Goal: Task Accomplishment & Management: Manage account settings

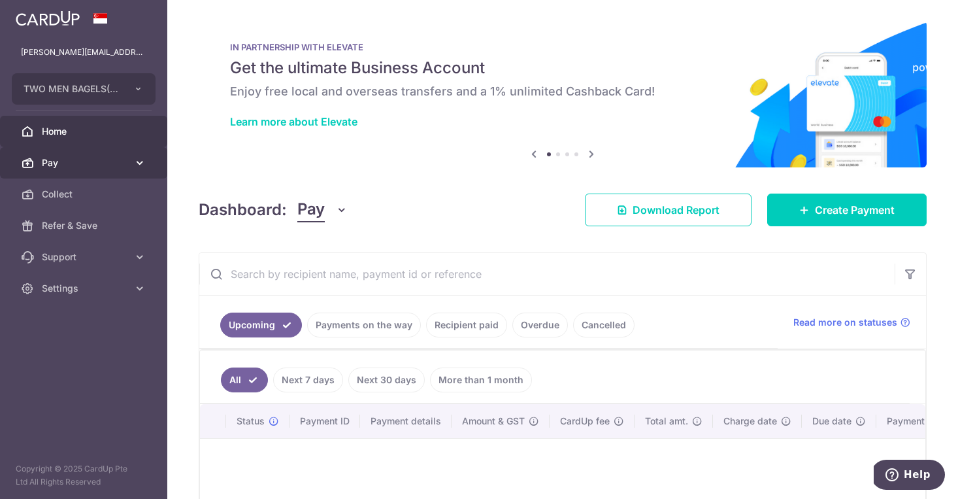
click at [140, 162] on icon at bounding box center [139, 162] width 13 height 13
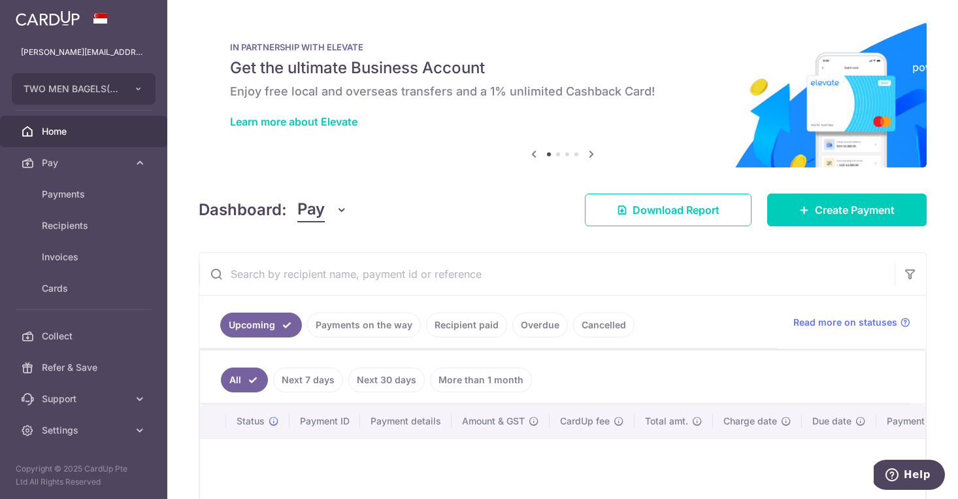
click at [355, 323] on link "Payments on the way" at bounding box center [364, 324] width 114 height 25
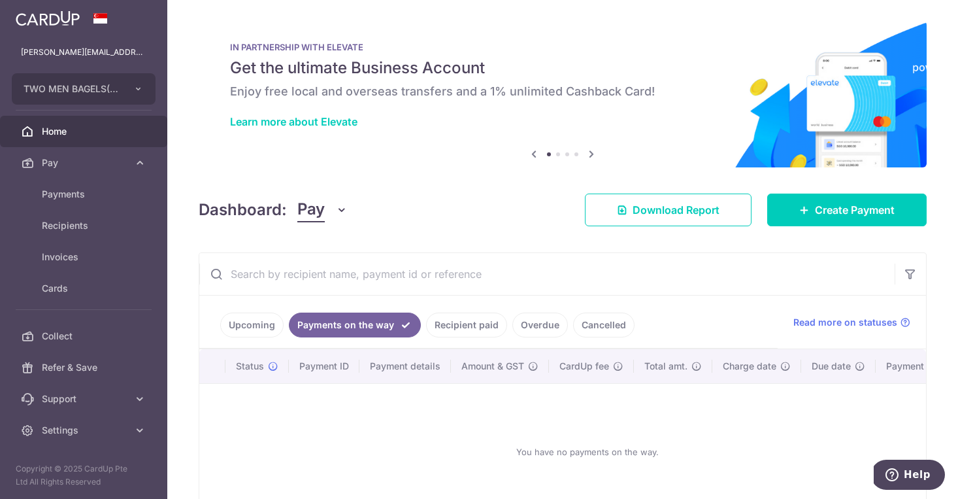
click at [469, 333] on link "Recipient paid" at bounding box center [466, 324] width 81 height 25
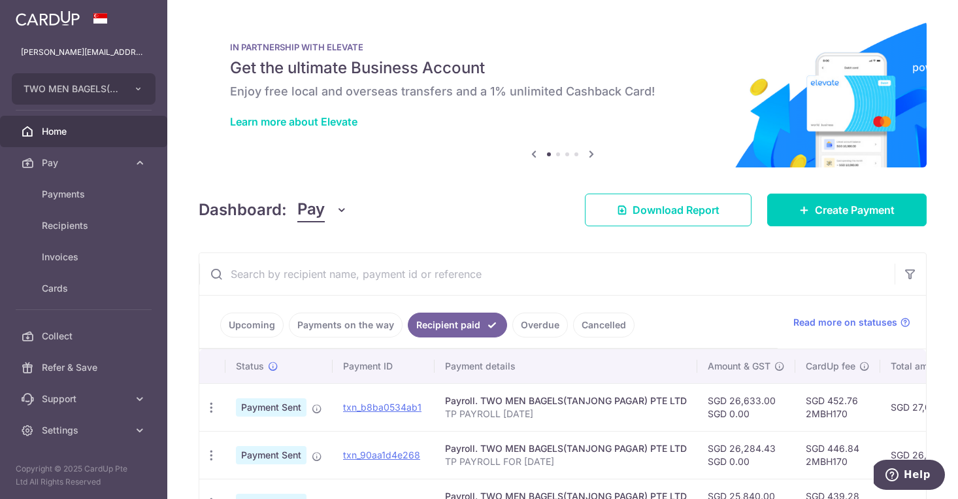
click at [582, 329] on link "Cancelled" at bounding box center [603, 324] width 61 height 25
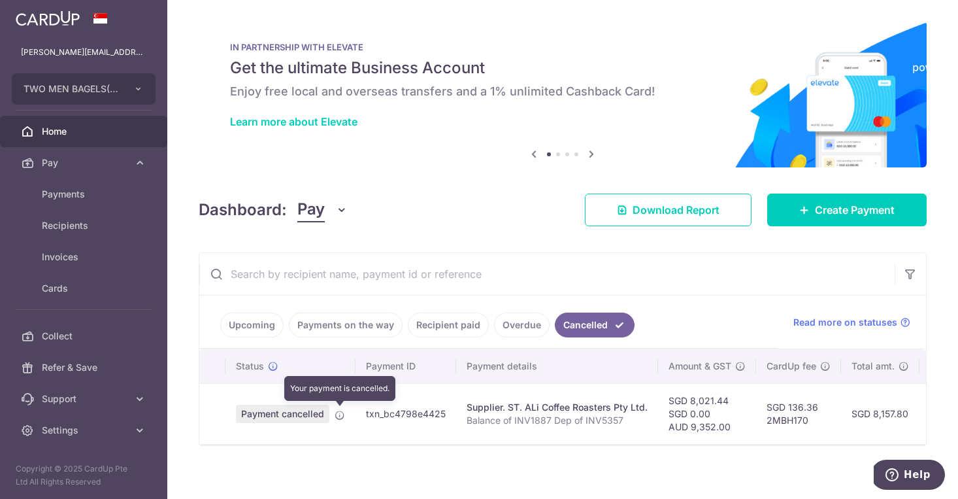
click at [339, 416] on icon at bounding box center [340, 415] width 10 height 10
click at [340, 415] on icon at bounding box center [340, 415] width 10 height 10
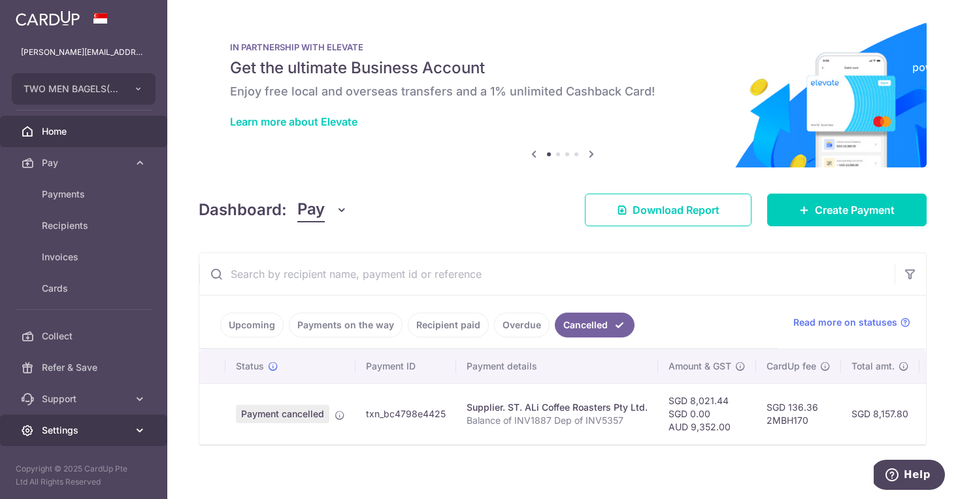
click at [132, 429] on link "Settings" at bounding box center [83, 429] width 167 height 31
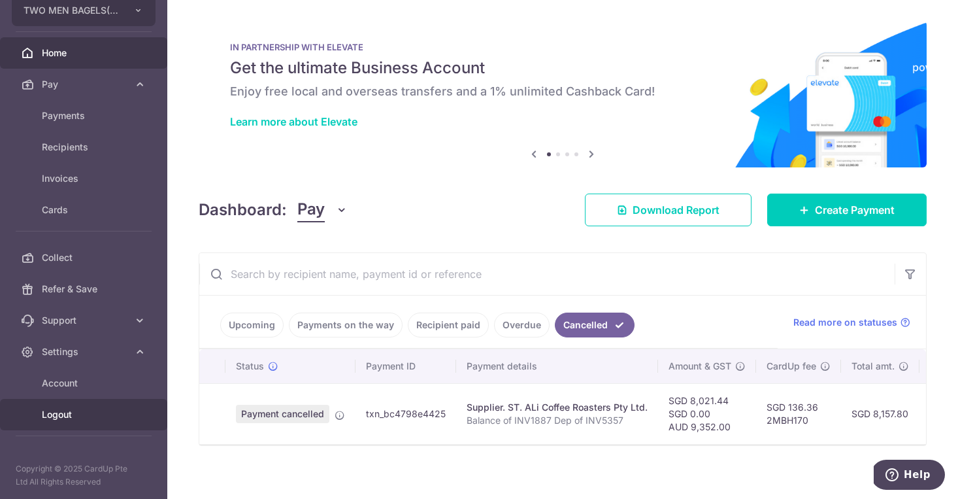
scroll to position [78, 0]
click at [97, 423] on link "Logout" at bounding box center [83, 414] width 167 height 31
